Goal: Task Accomplishment & Management: Manage account settings

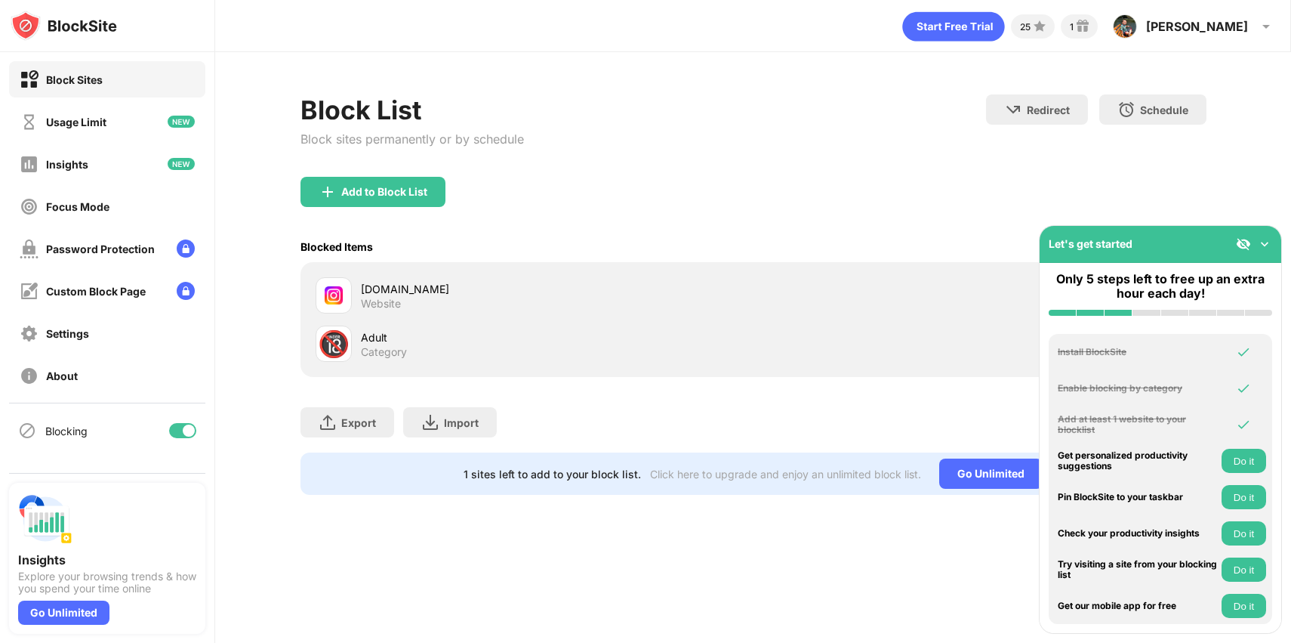
click at [905, 375] on div "[DOMAIN_NAME] Website 🔞 Adult Category" at bounding box center [754, 319] width 906 height 115
click at [1262, 237] on img at bounding box center [1264, 243] width 15 height 15
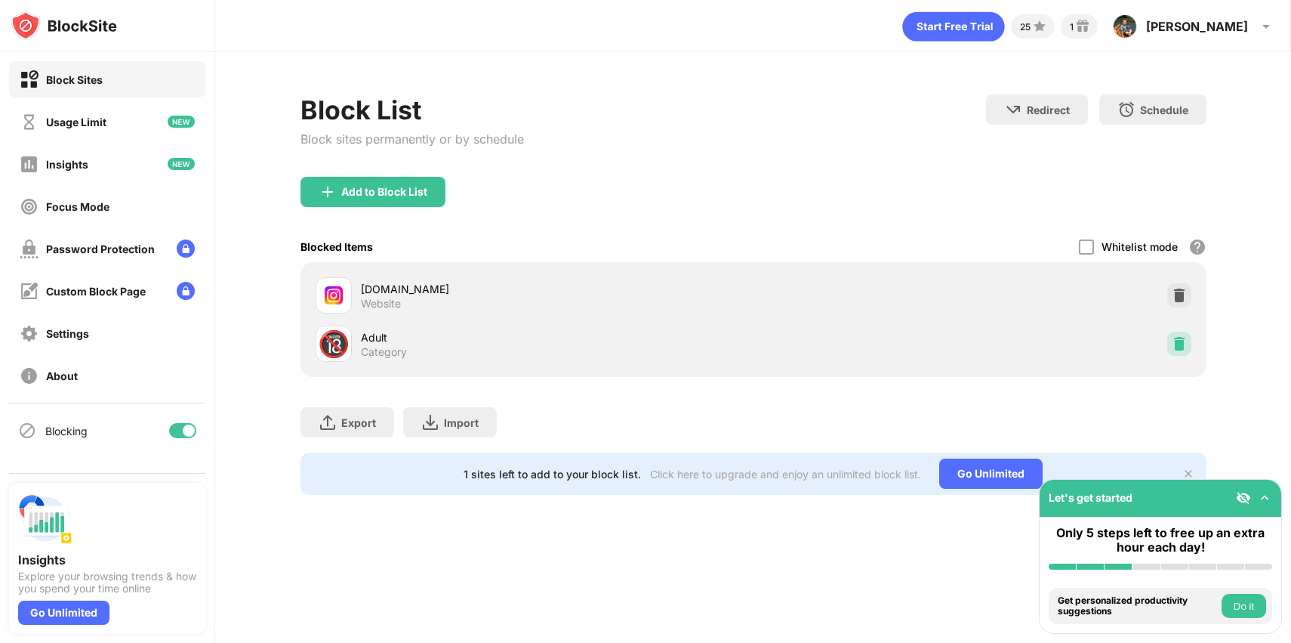
click at [1178, 350] on img at bounding box center [1179, 343] width 15 height 15
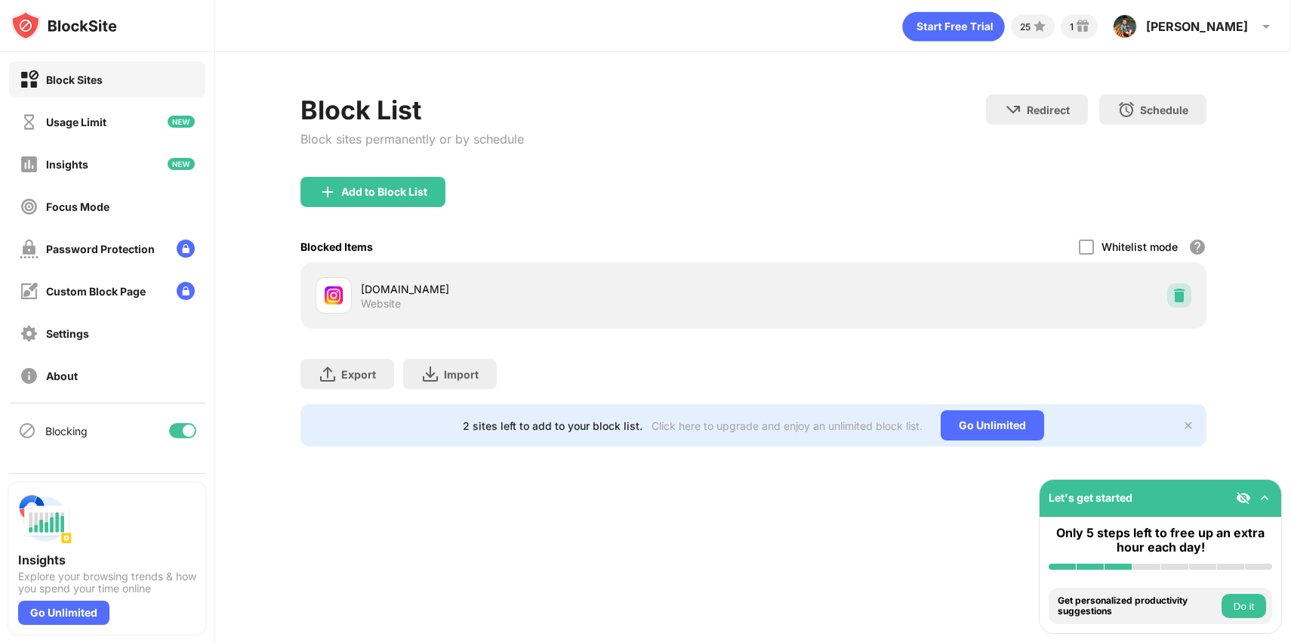
click at [1176, 302] on img at bounding box center [1179, 295] width 15 height 15
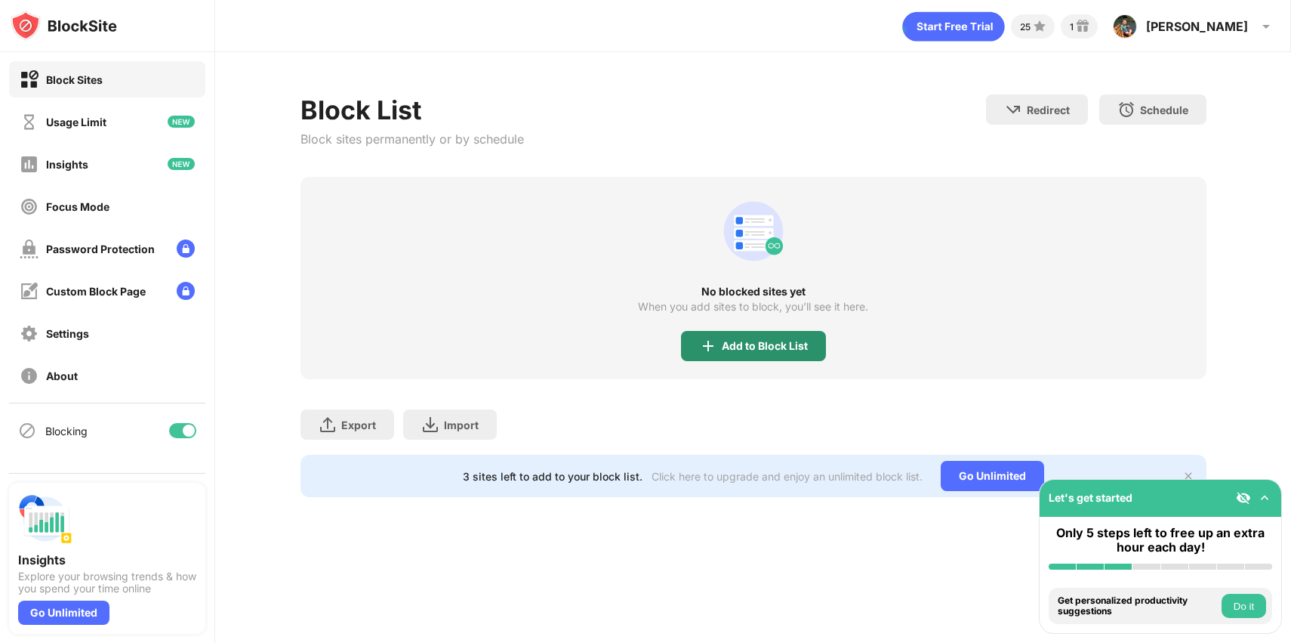
click at [762, 345] on div "Add to Block List" at bounding box center [765, 346] width 86 height 12
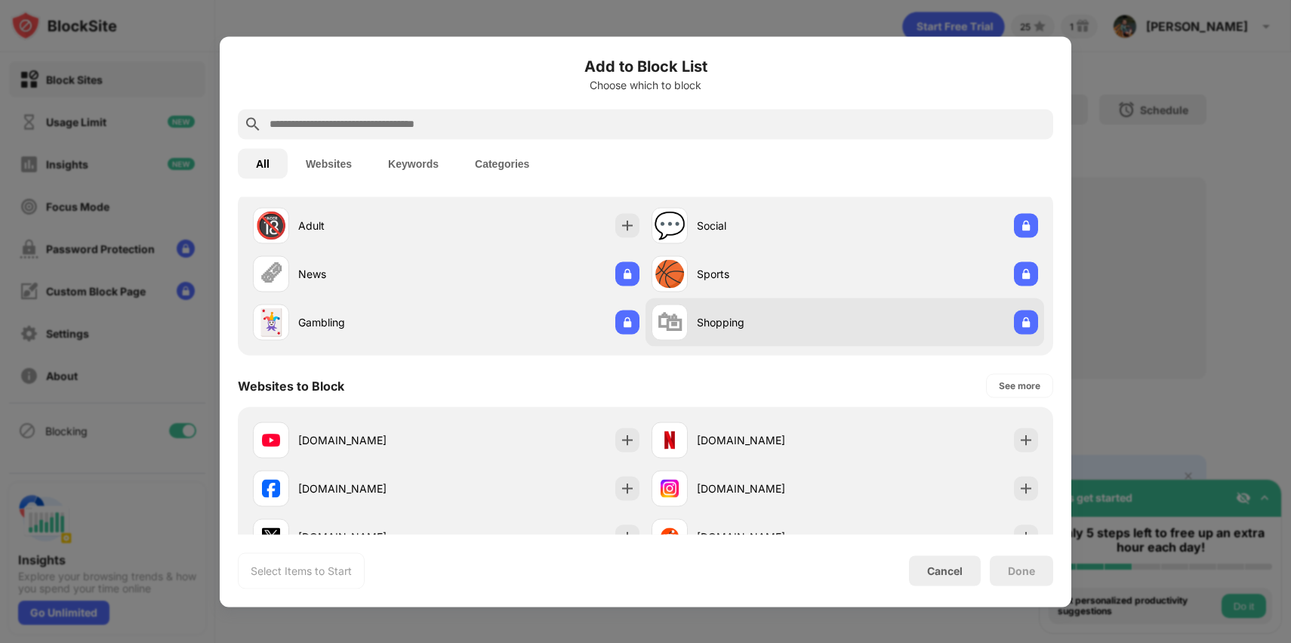
scroll to position [128, 0]
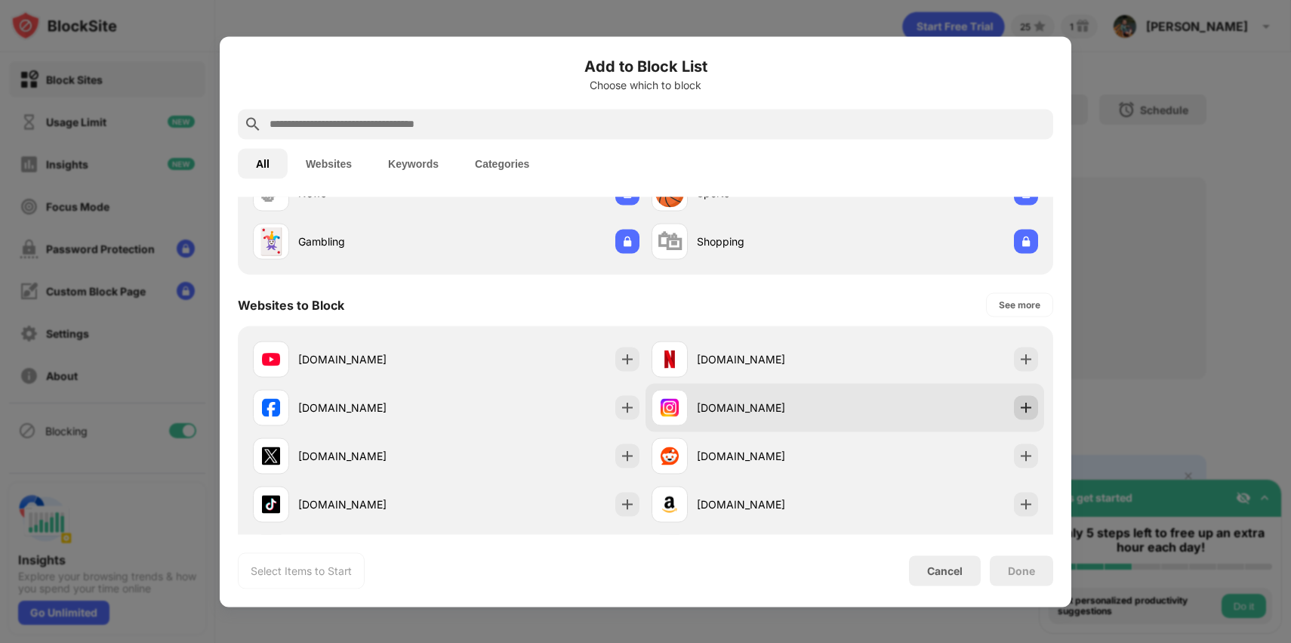
click at [1033, 407] on img at bounding box center [1026, 406] width 15 height 15
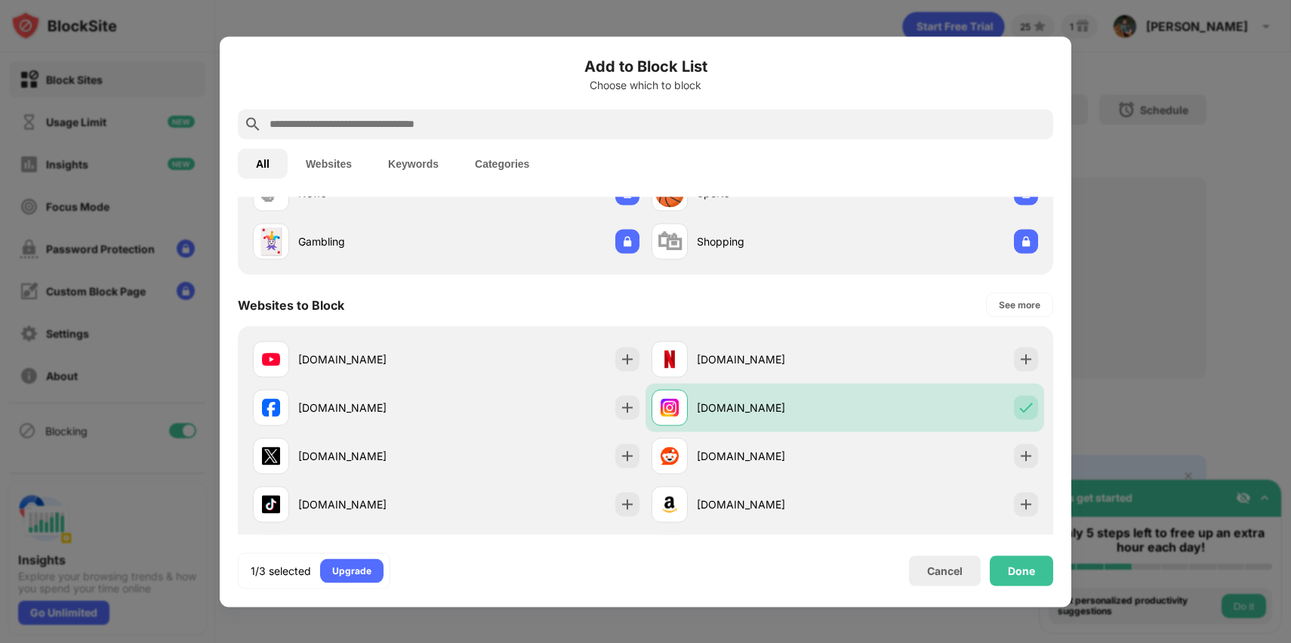
click at [1111, 359] on div at bounding box center [645, 321] width 1291 height 643
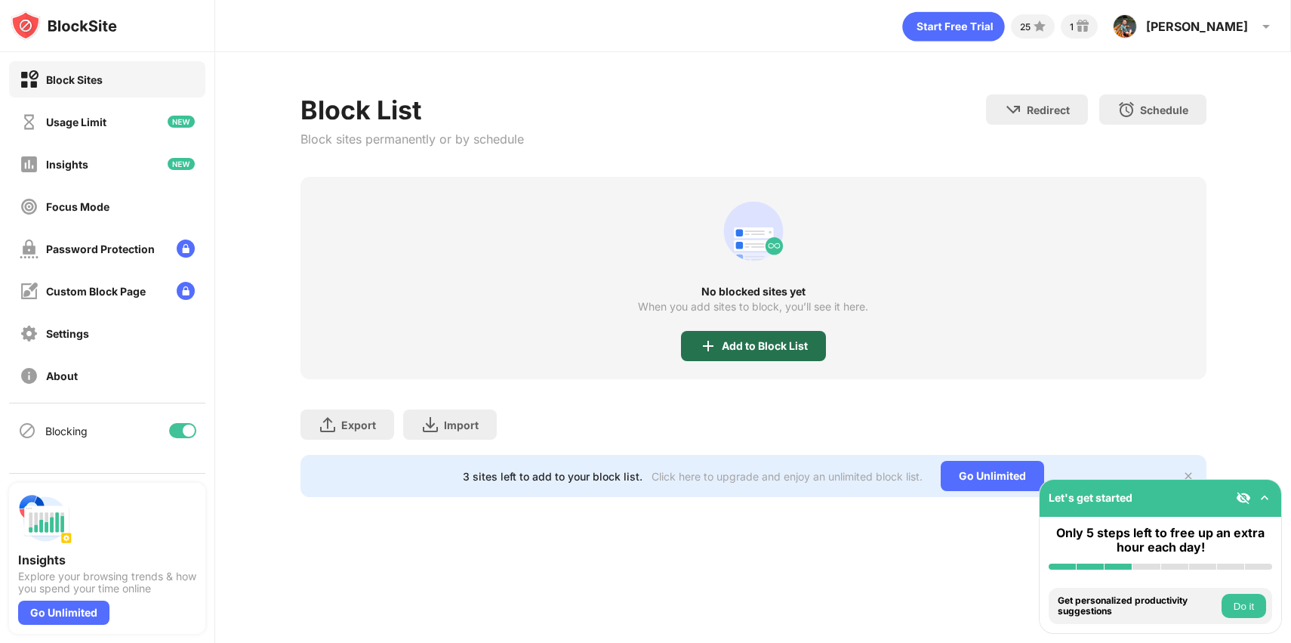
click at [786, 357] on div "Add to Block List" at bounding box center [753, 346] width 145 height 30
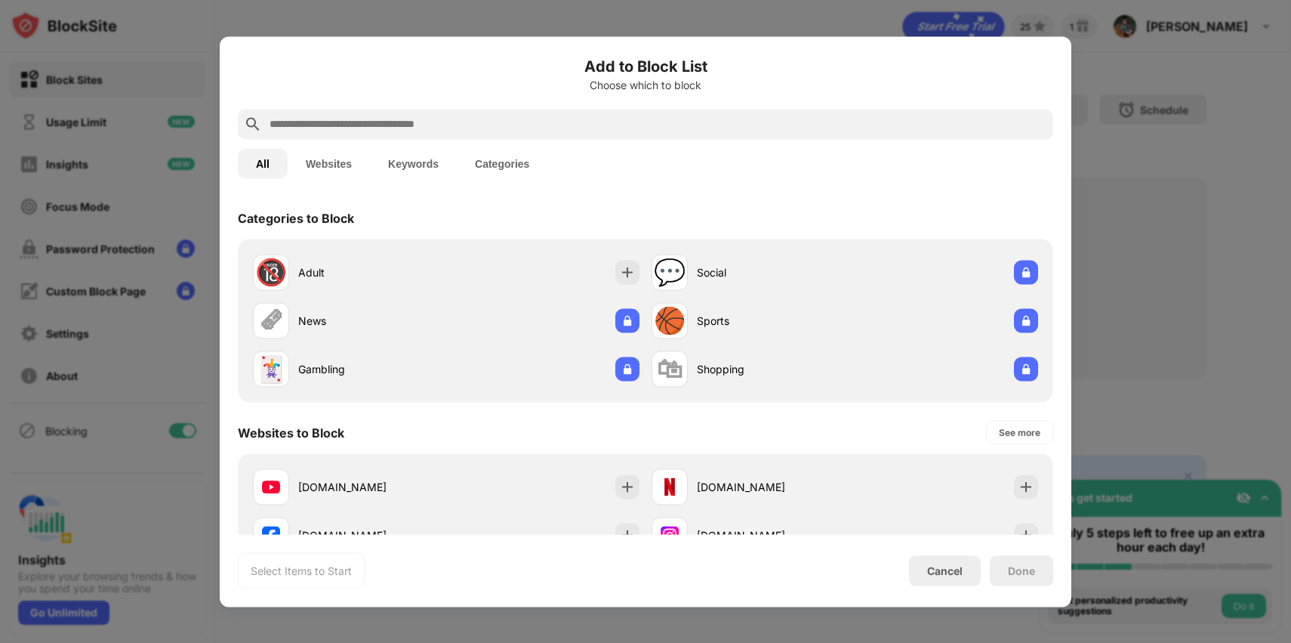
scroll to position [84, 0]
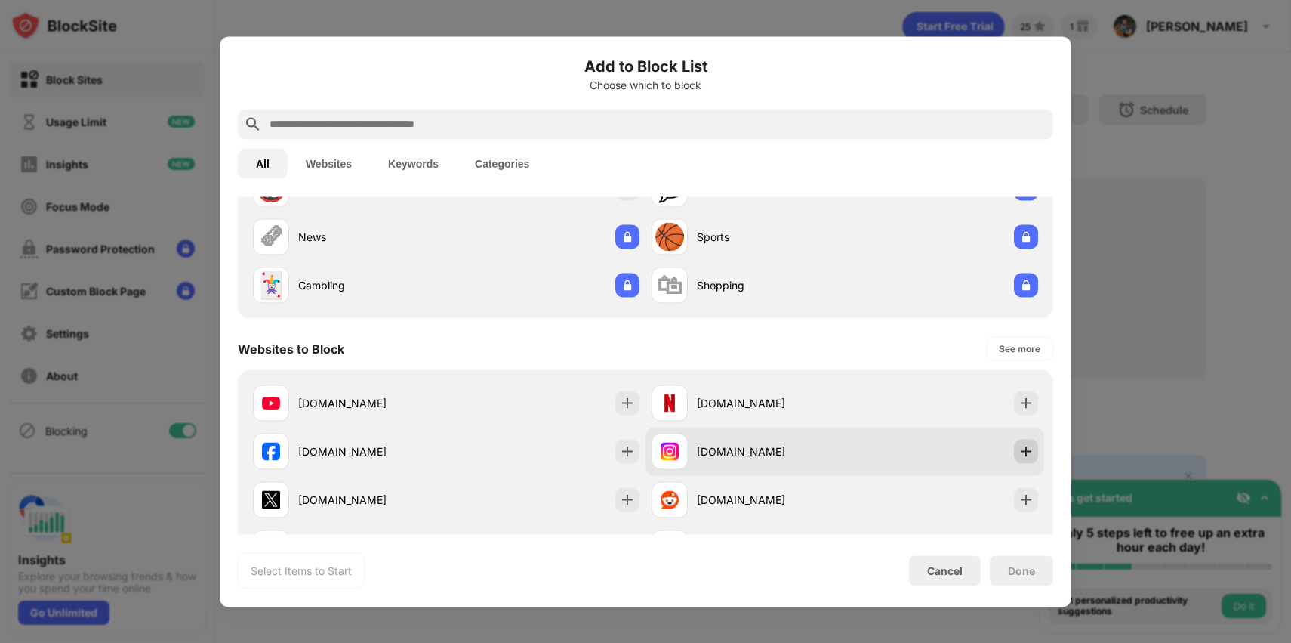
click at [1025, 442] on div at bounding box center [1026, 451] width 24 height 24
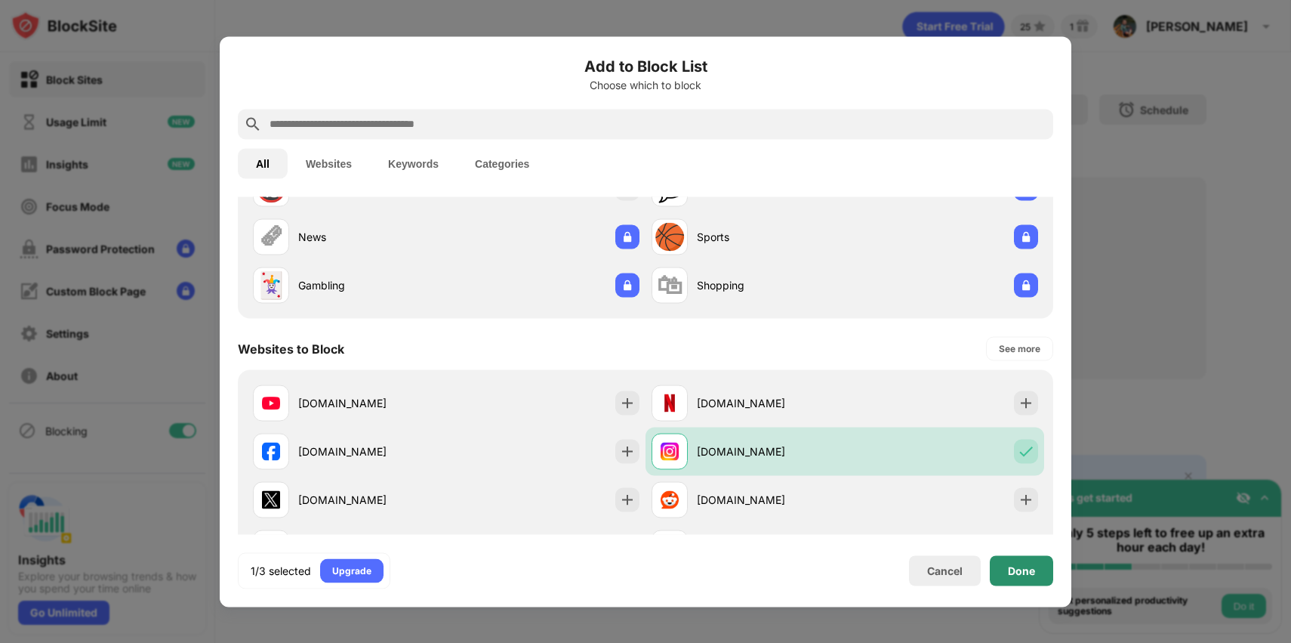
click at [1020, 564] on div "Done" at bounding box center [1021, 570] width 27 height 12
